Goal: Task Accomplishment & Management: Complete application form

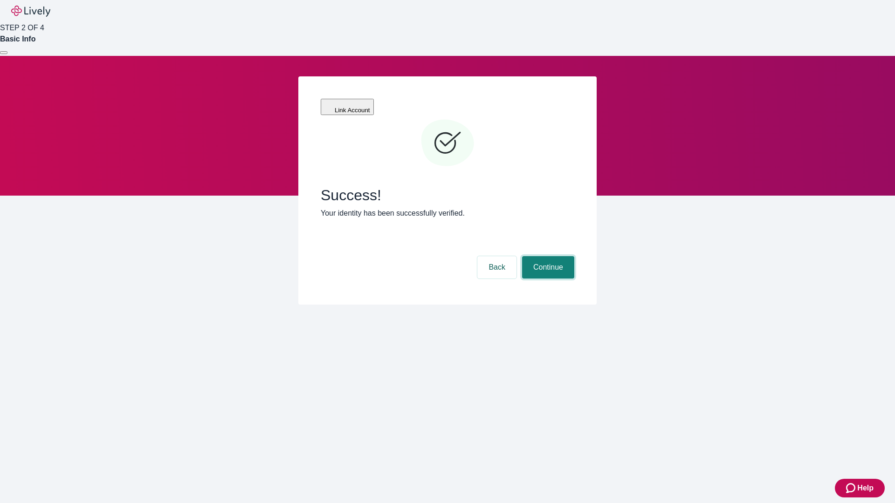
click at [547, 256] on button "Continue" at bounding box center [548, 267] width 52 height 22
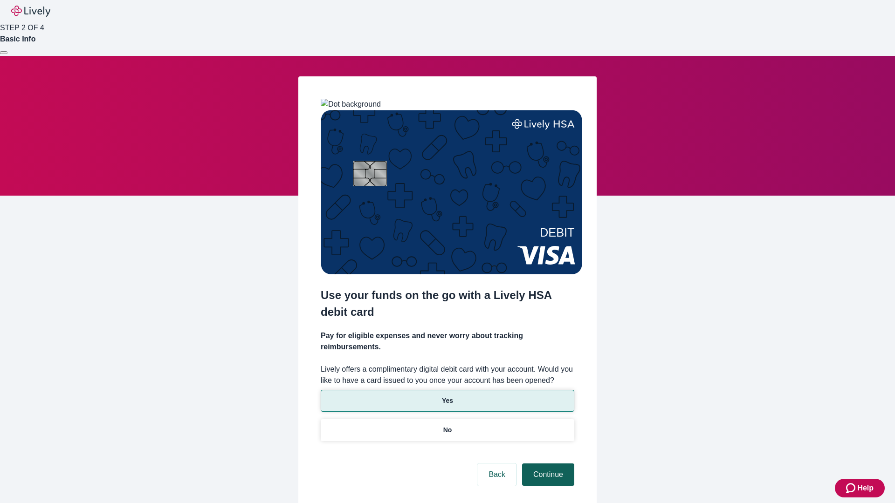
click at [447, 426] on p "No" at bounding box center [447, 431] width 9 height 10
click at [547, 464] on button "Continue" at bounding box center [548, 475] width 52 height 22
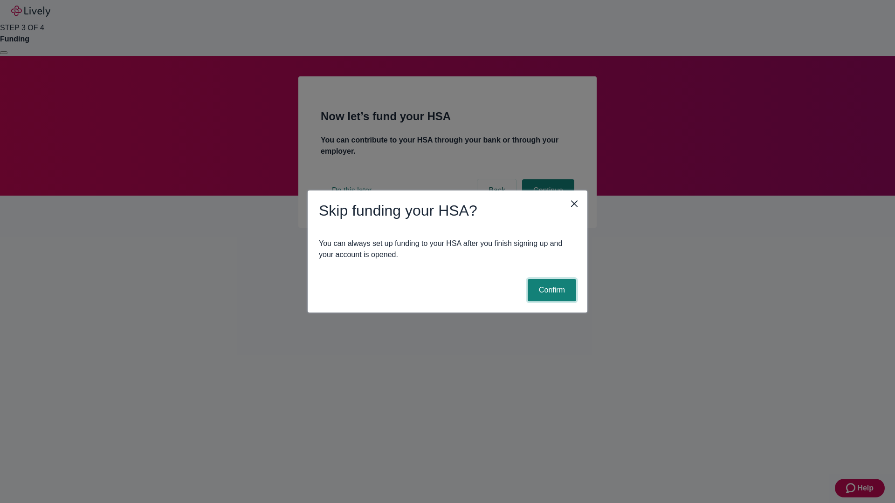
click at [551, 290] on button "Confirm" at bounding box center [552, 290] width 48 height 22
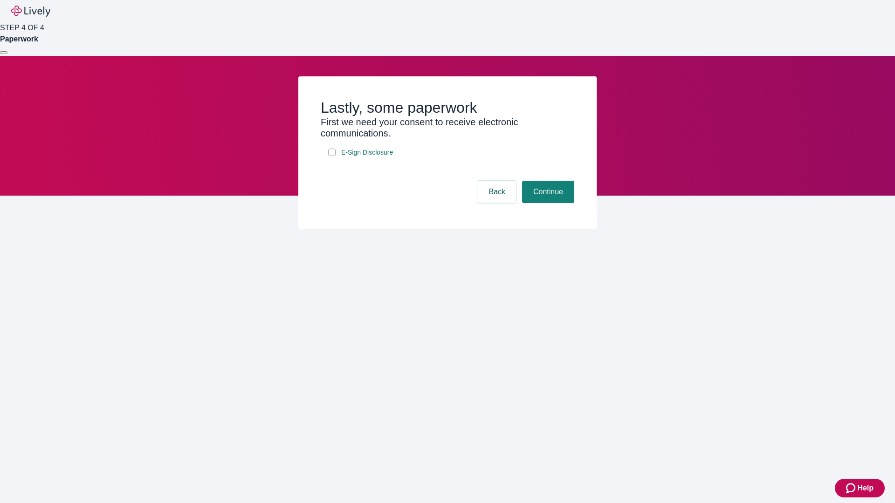
click at [332, 156] on input "E-Sign Disclosure" at bounding box center [331, 152] width 7 height 7
checkbox input "true"
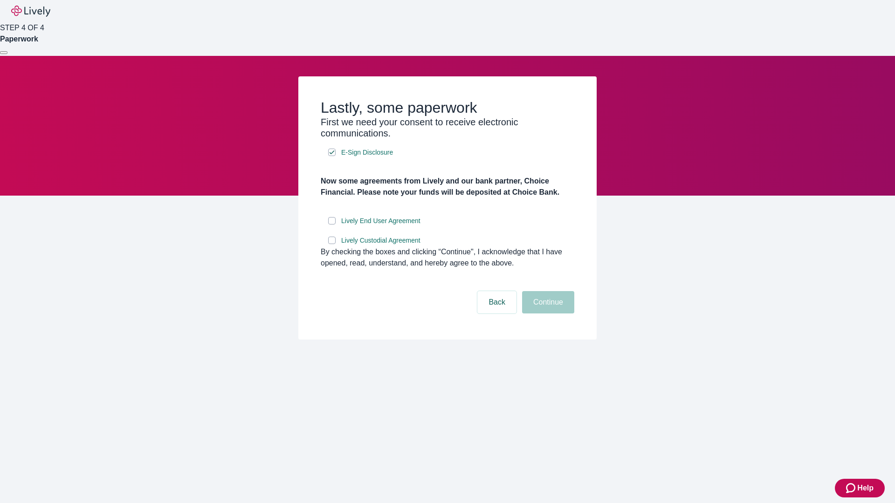
click at [332, 225] on input "Lively End User Agreement" at bounding box center [331, 220] width 7 height 7
checkbox input "true"
click at [332, 244] on input "Lively Custodial Agreement" at bounding box center [331, 240] width 7 height 7
checkbox input "true"
click at [547, 314] on button "Continue" at bounding box center [548, 302] width 52 height 22
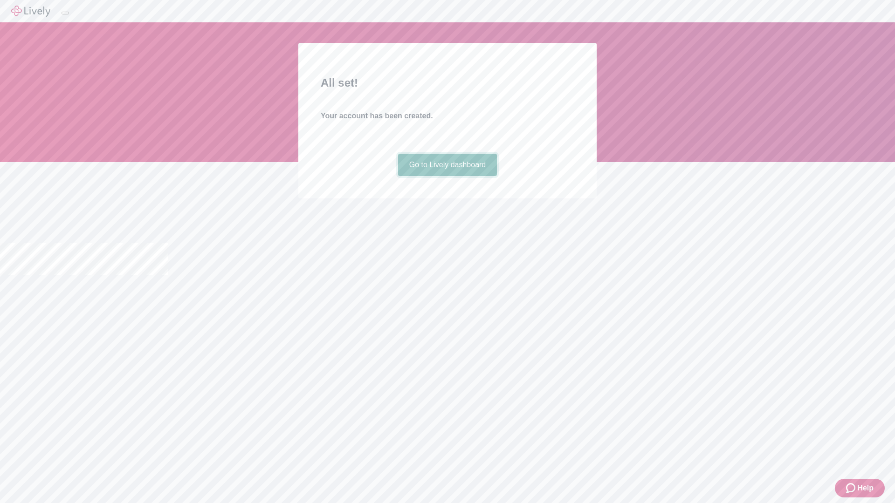
click at [447, 176] on link "Go to Lively dashboard" at bounding box center [447, 165] width 99 height 22
